Goal: Task Accomplishment & Management: Manage account settings

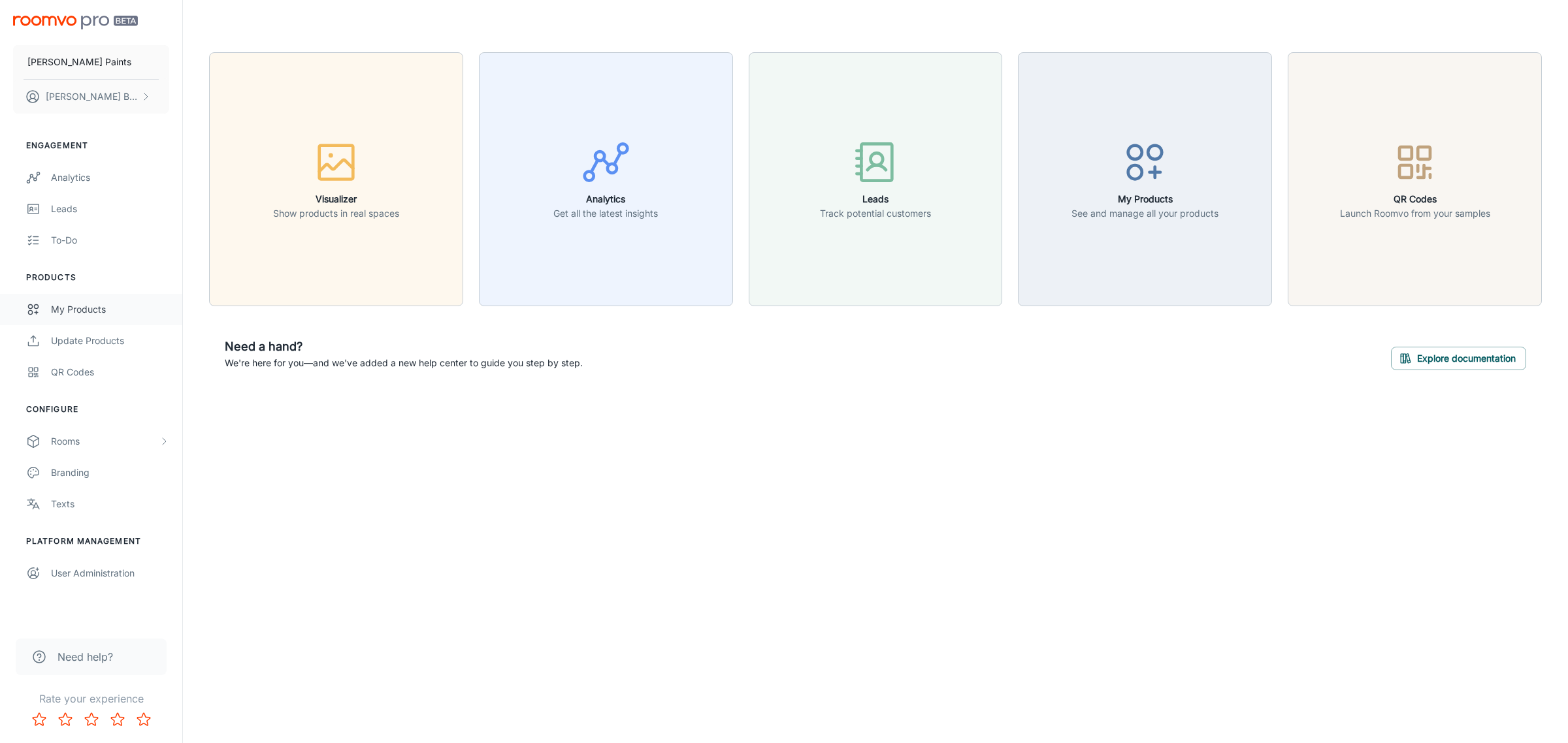
click at [99, 300] on link "My Products" at bounding box center [91, 310] width 182 height 32
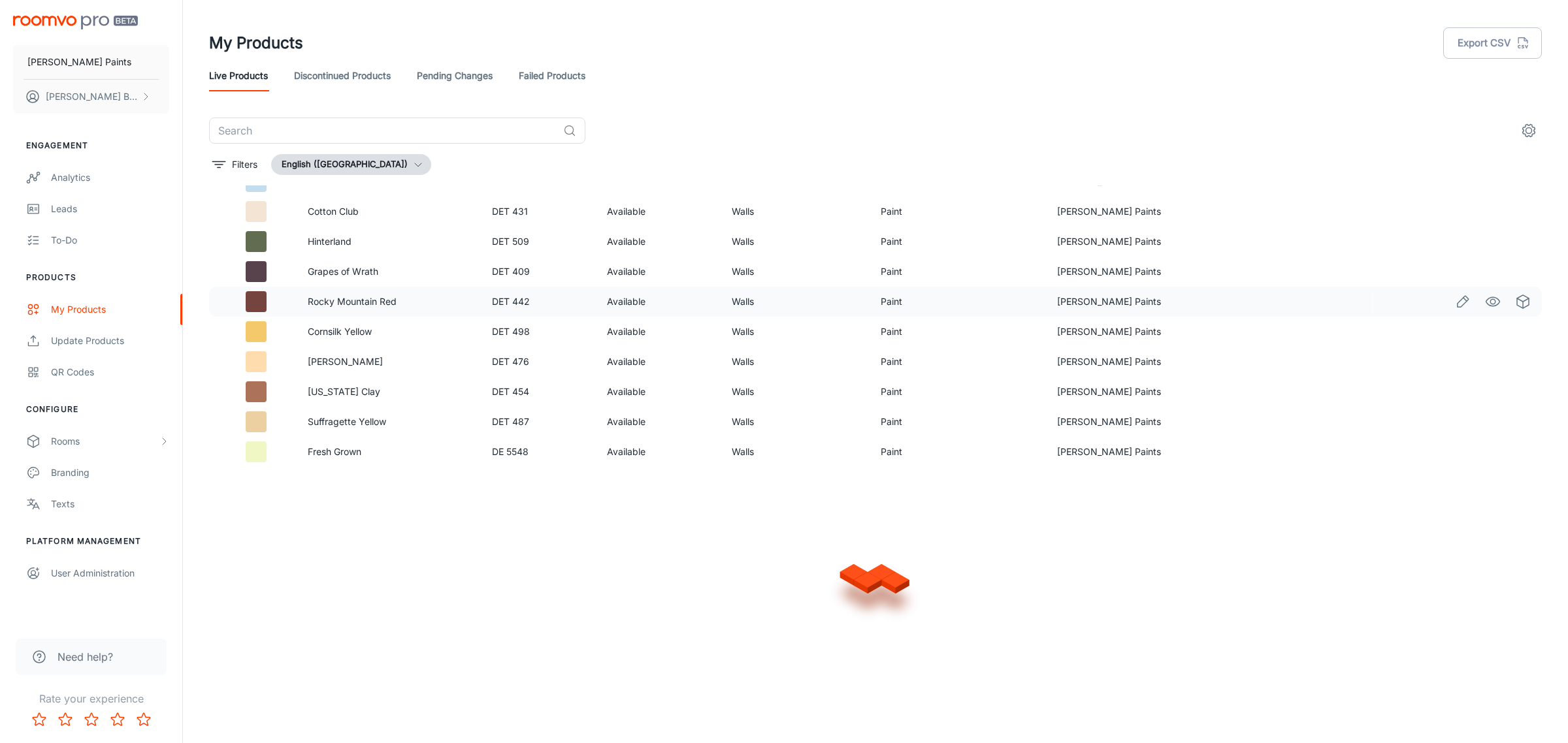
scroll to position [719, 0]
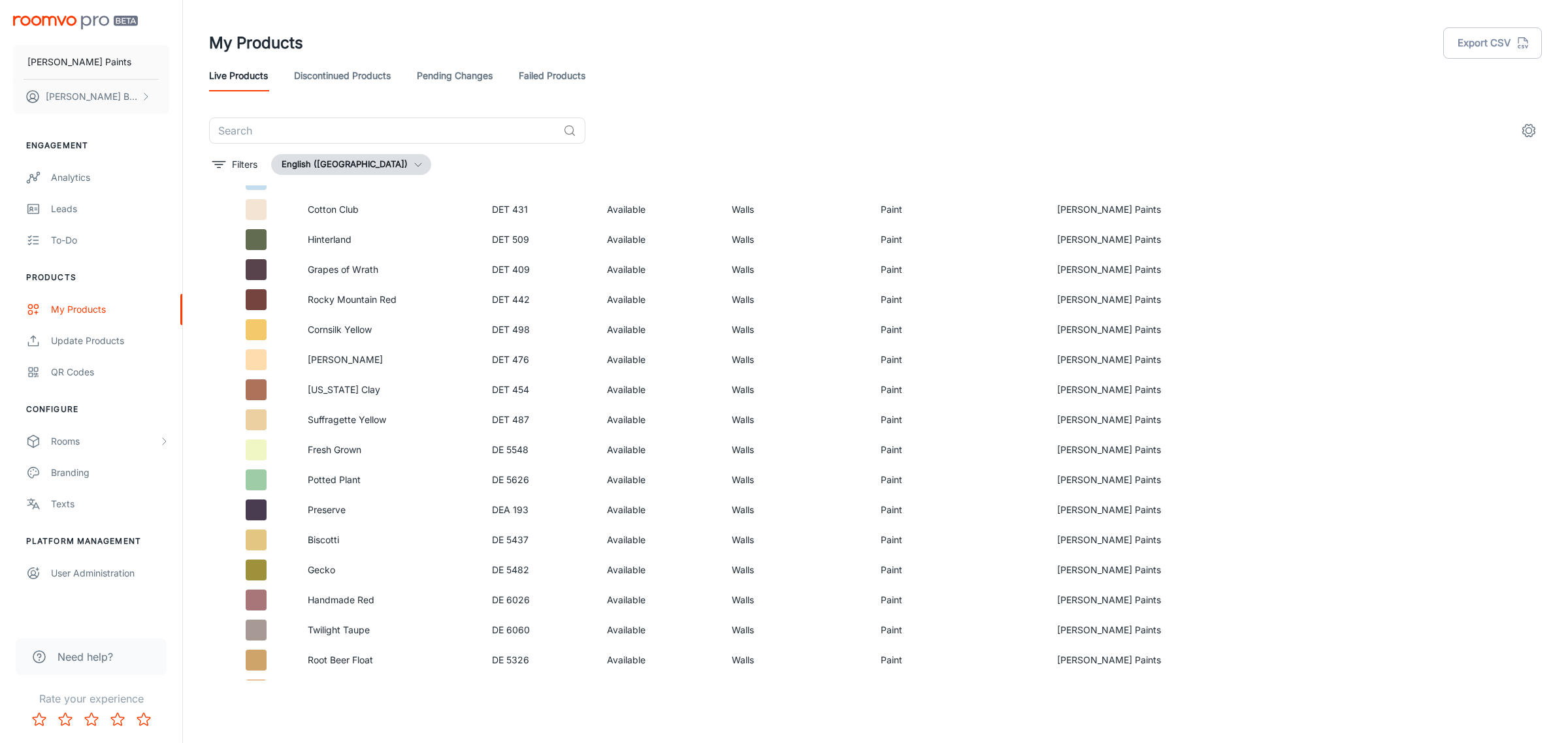
click at [478, 76] on link "Pending Changes" at bounding box center [454, 76] width 76 height 32
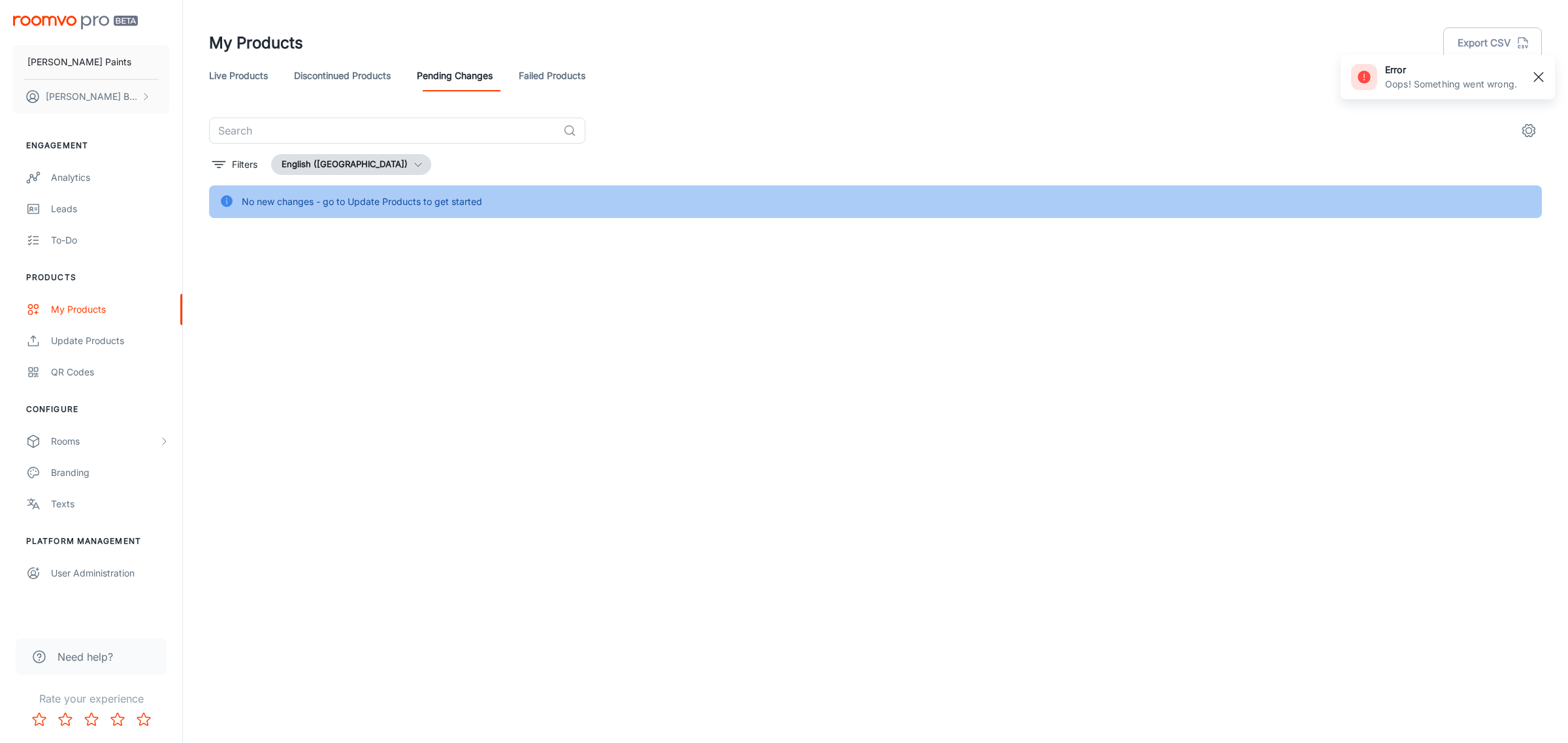
click at [1536, 76] on line "button" at bounding box center [1538, 77] width 9 height 9
click at [91, 346] on div "Update Products" at bounding box center [110, 341] width 118 height 14
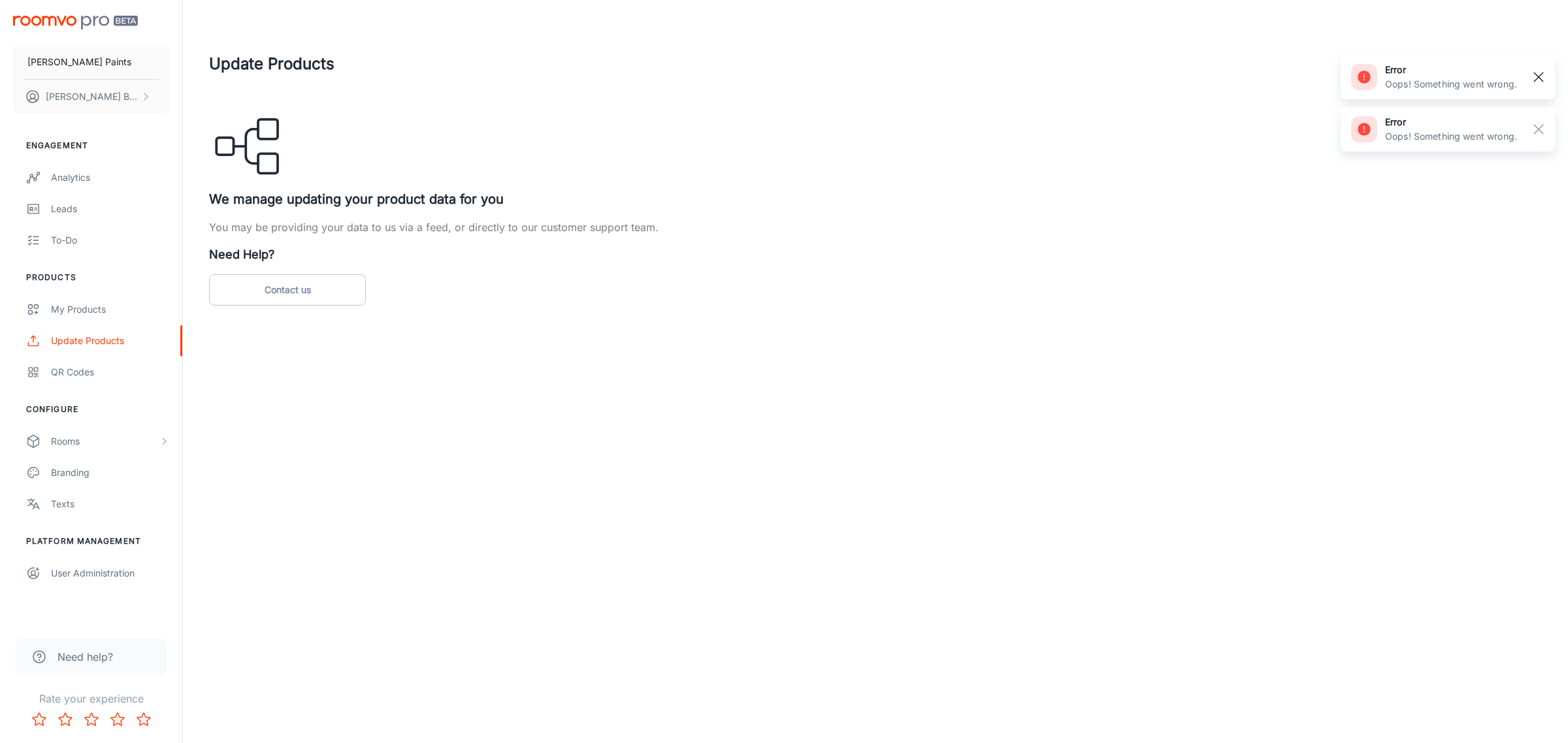
click at [1532, 84] on rect "button" at bounding box center [1538, 77] width 16 height 16
click at [1532, 132] on div "Update Products We manage updating your product data for you You may be providi…" at bounding box center [875, 178] width 1333 height 253
click at [1540, 79] on line "button" at bounding box center [1538, 77] width 9 height 9
click at [337, 585] on div "[PERSON_NAME] Paints [PERSON_NAME] Engagement Analytics Leads To-do Products My…" at bounding box center [784, 372] width 1568 height 743
